Goal: Transaction & Acquisition: Purchase product/service

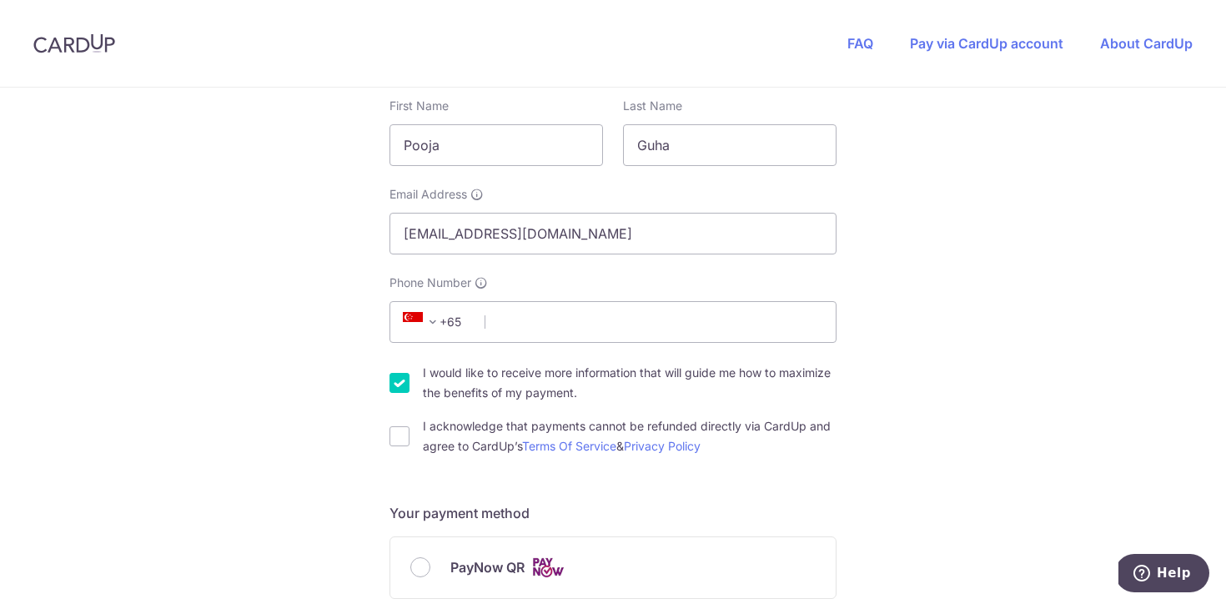
scroll to position [309, 0]
click at [576, 326] on input "Phone Number" at bounding box center [612, 321] width 447 height 42
type input "94525985"
type input "278543"
type input "[STREET_ADDRESS]"
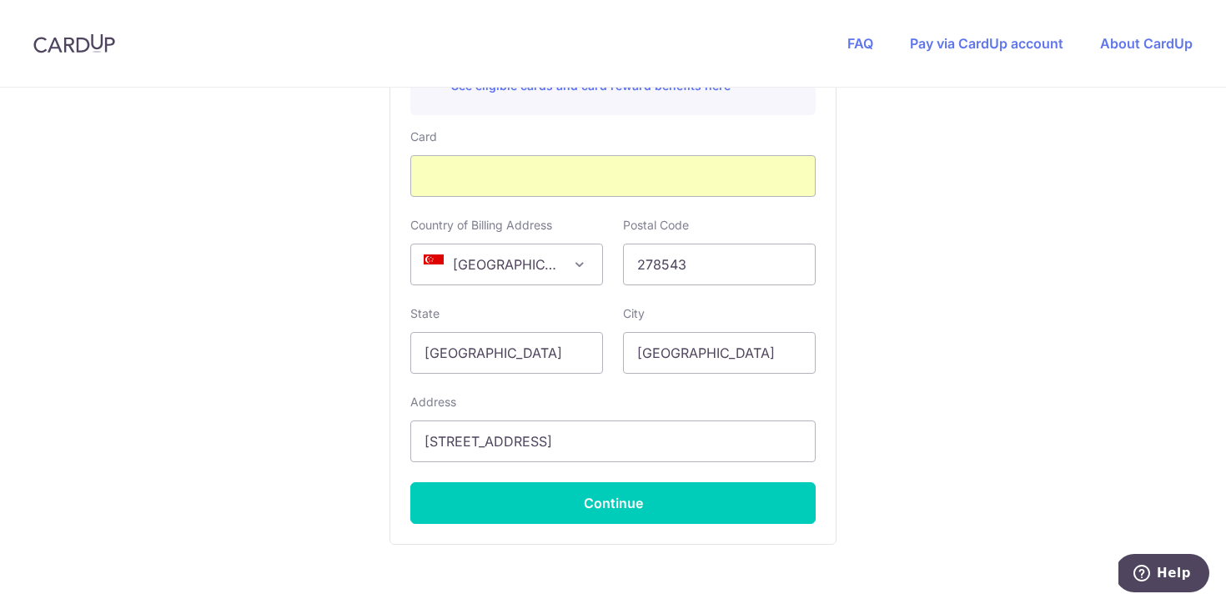
scroll to position [1067, 0]
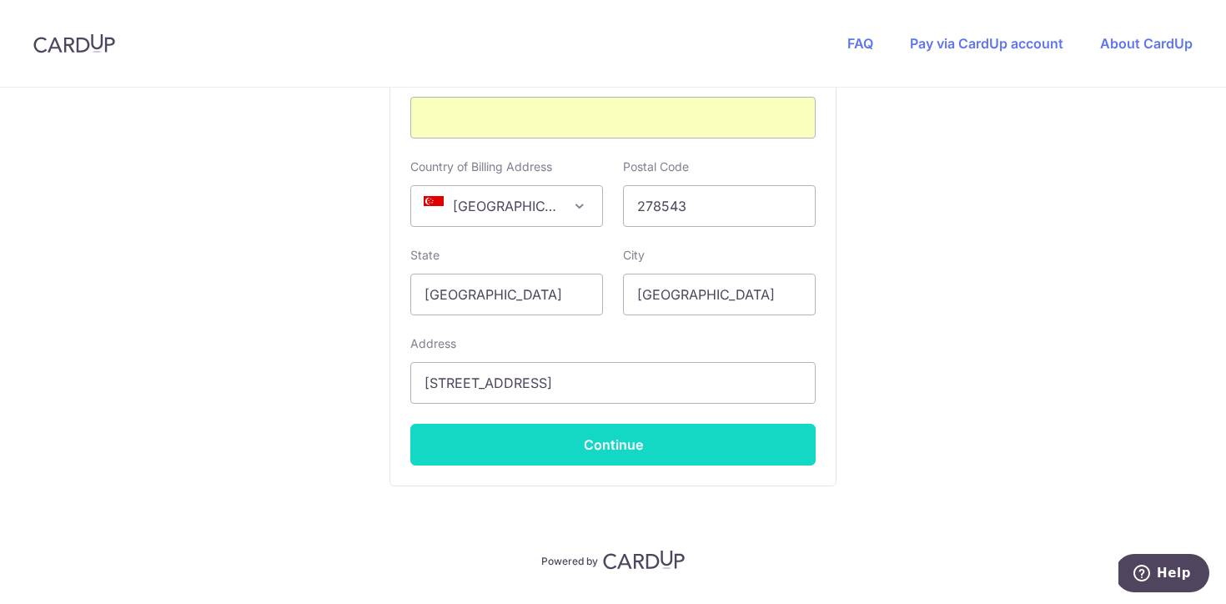
click at [619, 439] on button "Continue" at bounding box center [612, 445] width 405 height 42
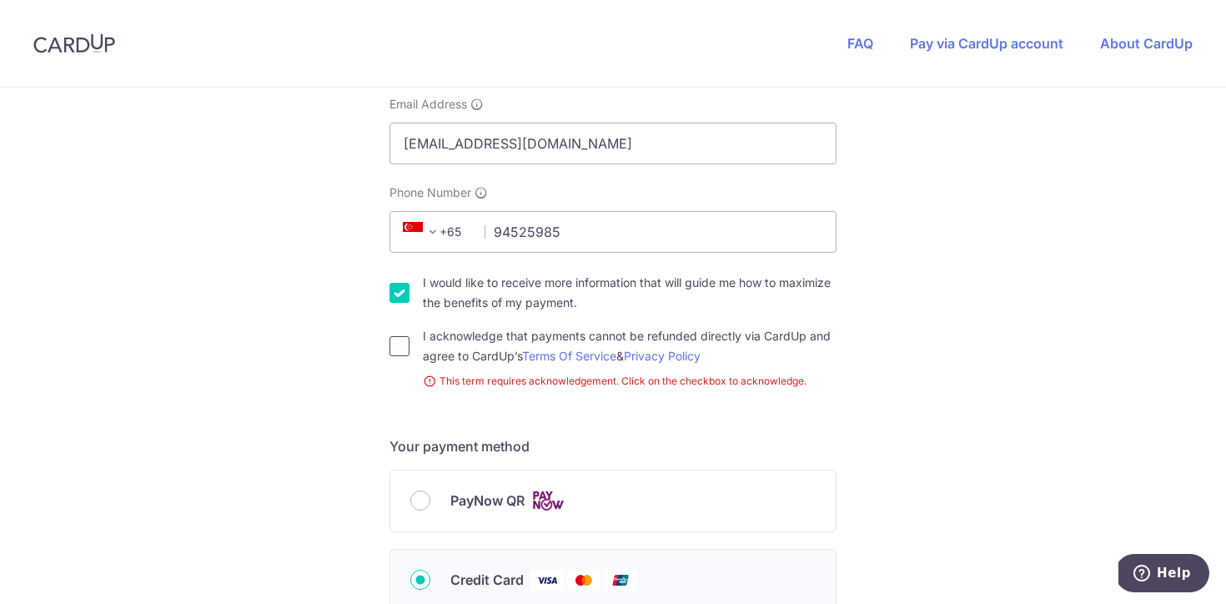
click at [400, 339] on input "I acknowledge that payments cannot be refunded directly via CardUp and agree to…" at bounding box center [399, 346] width 20 height 20
checkbox input "true"
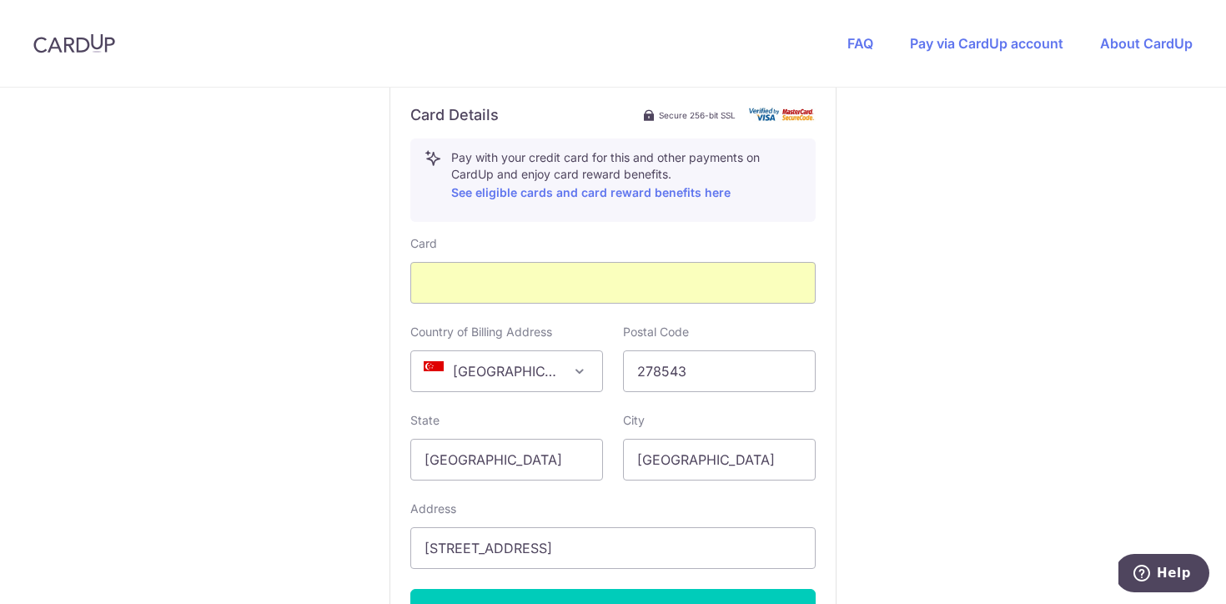
scroll to position [1110, 0]
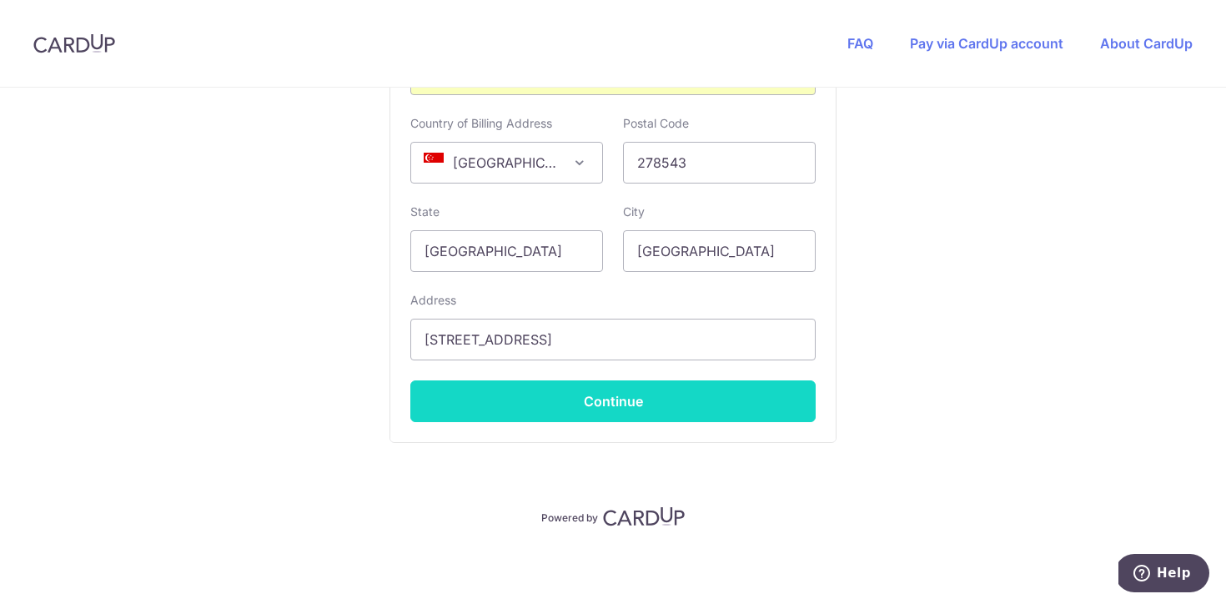
click at [612, 412] on button "Continue" at bounding box center [612, 401] width 405 height 42
type input "**** 6820"
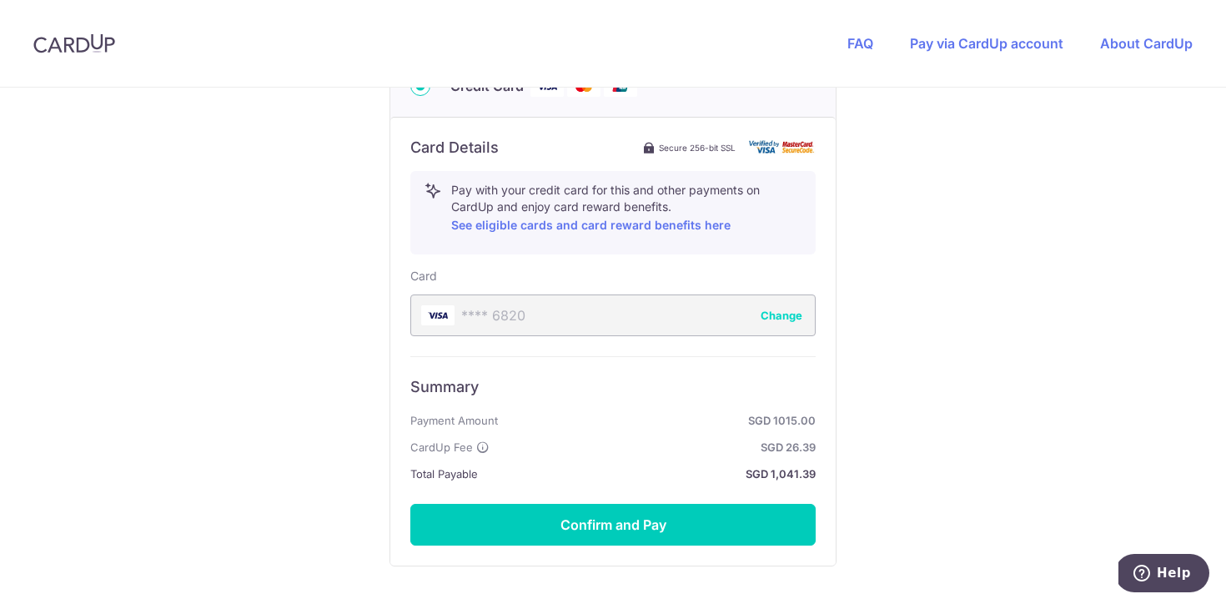
scroll to position [926, 0]
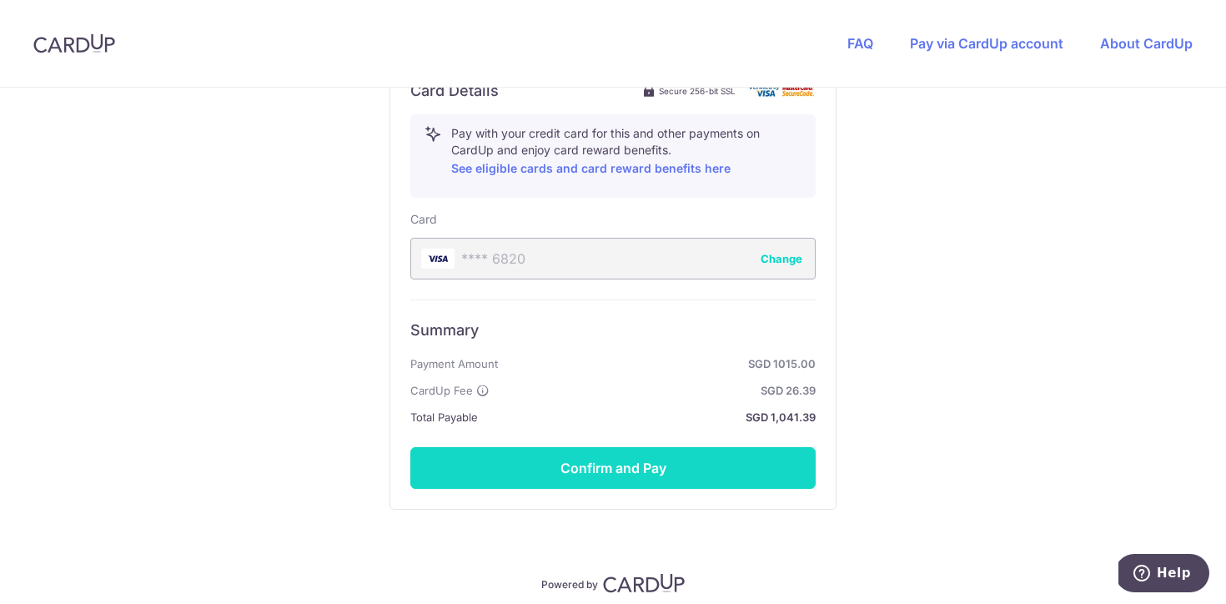
click at [630, 463] on button "Confirm and Pay" at bounding box center [612, 468] width 405 height 42
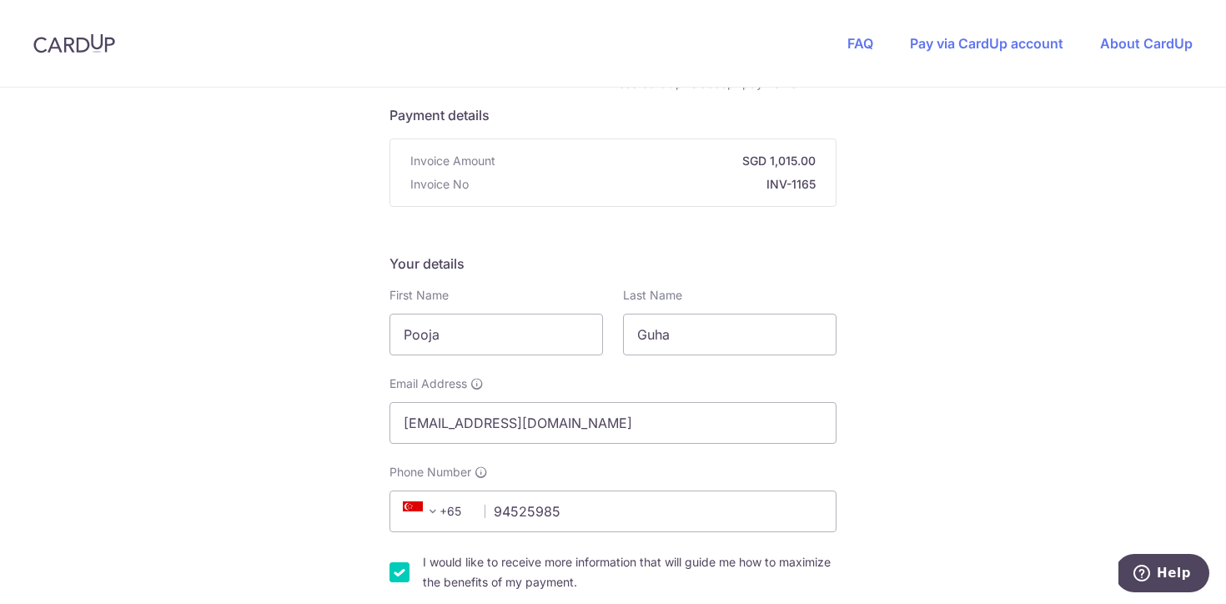
scroll to position [118, 0]
